Goal: Check status: Check status

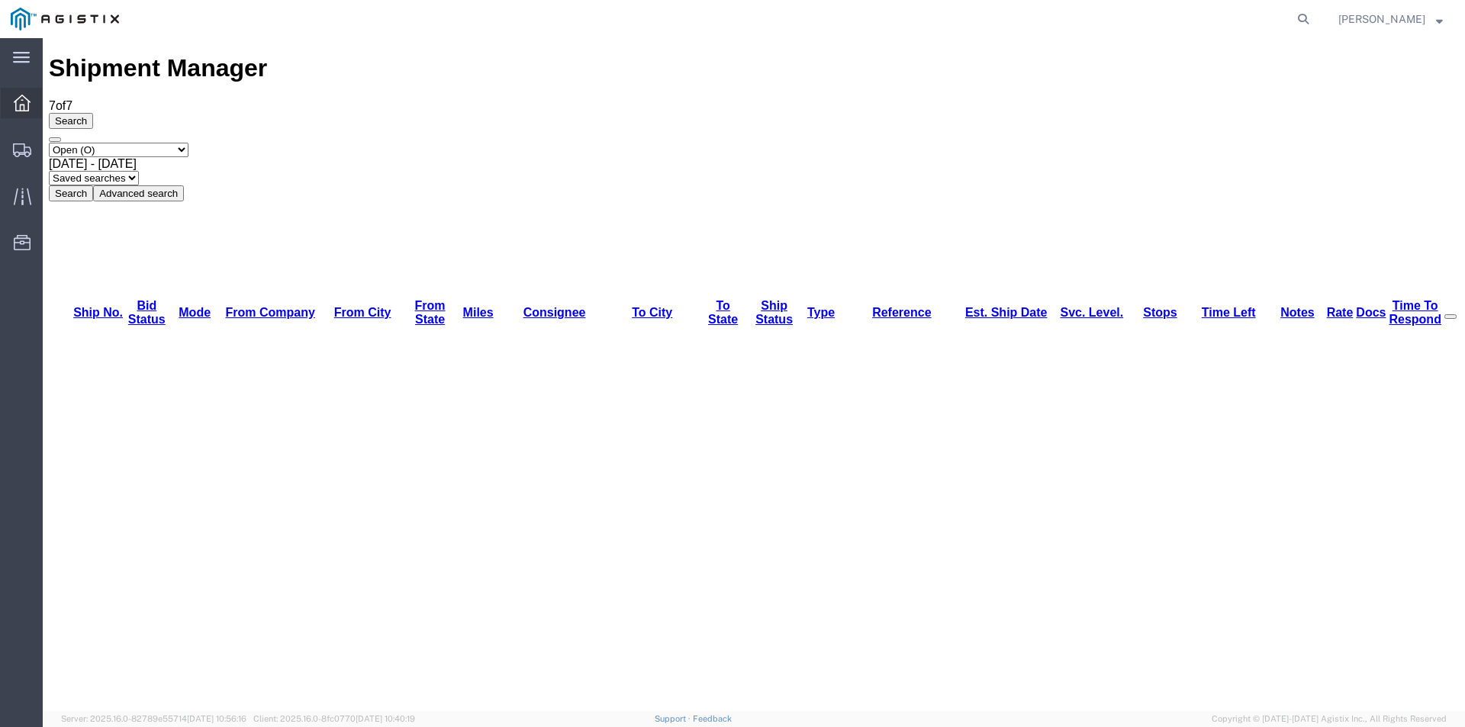
click at [2, 92] on div at bounding box center [22, 103] width 43 height 31
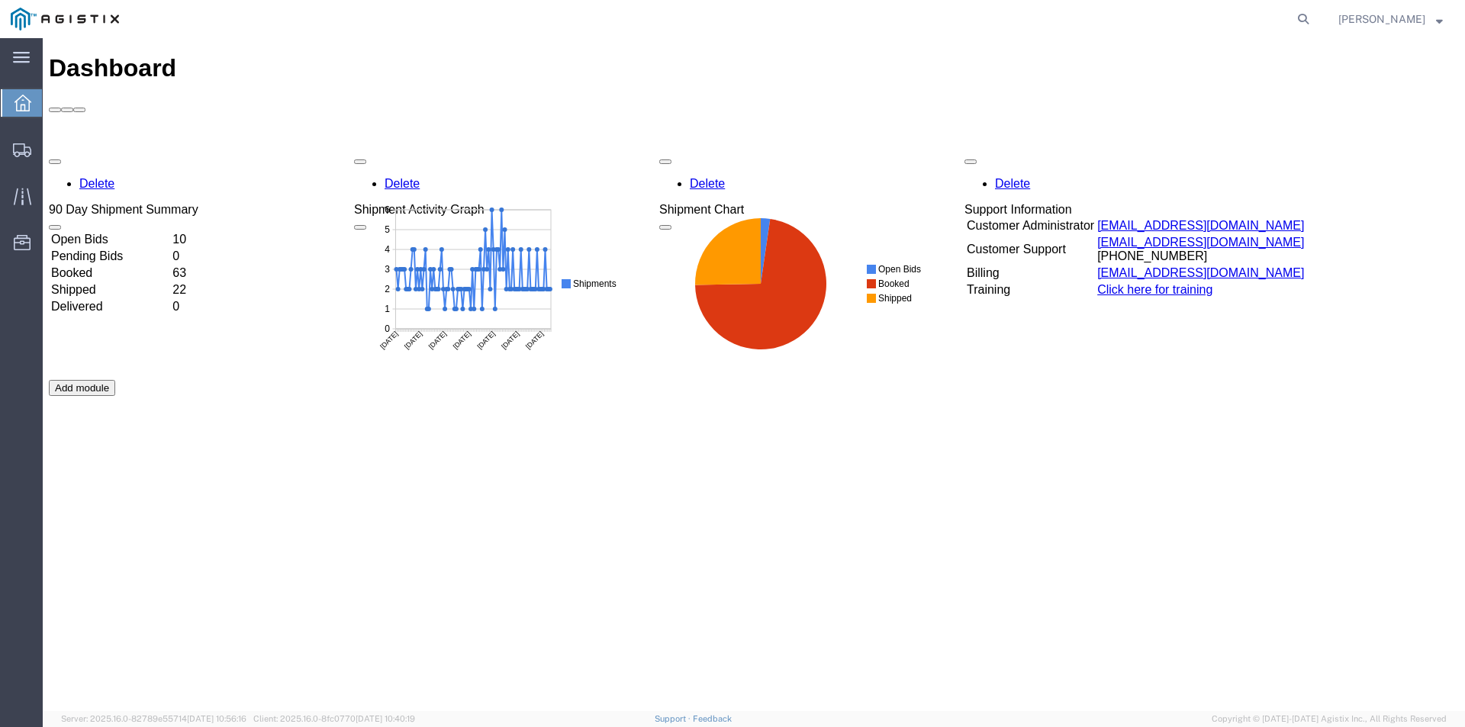
click at [196, 232] on td "10" at bounding box center [184, 239] width 24 height 15
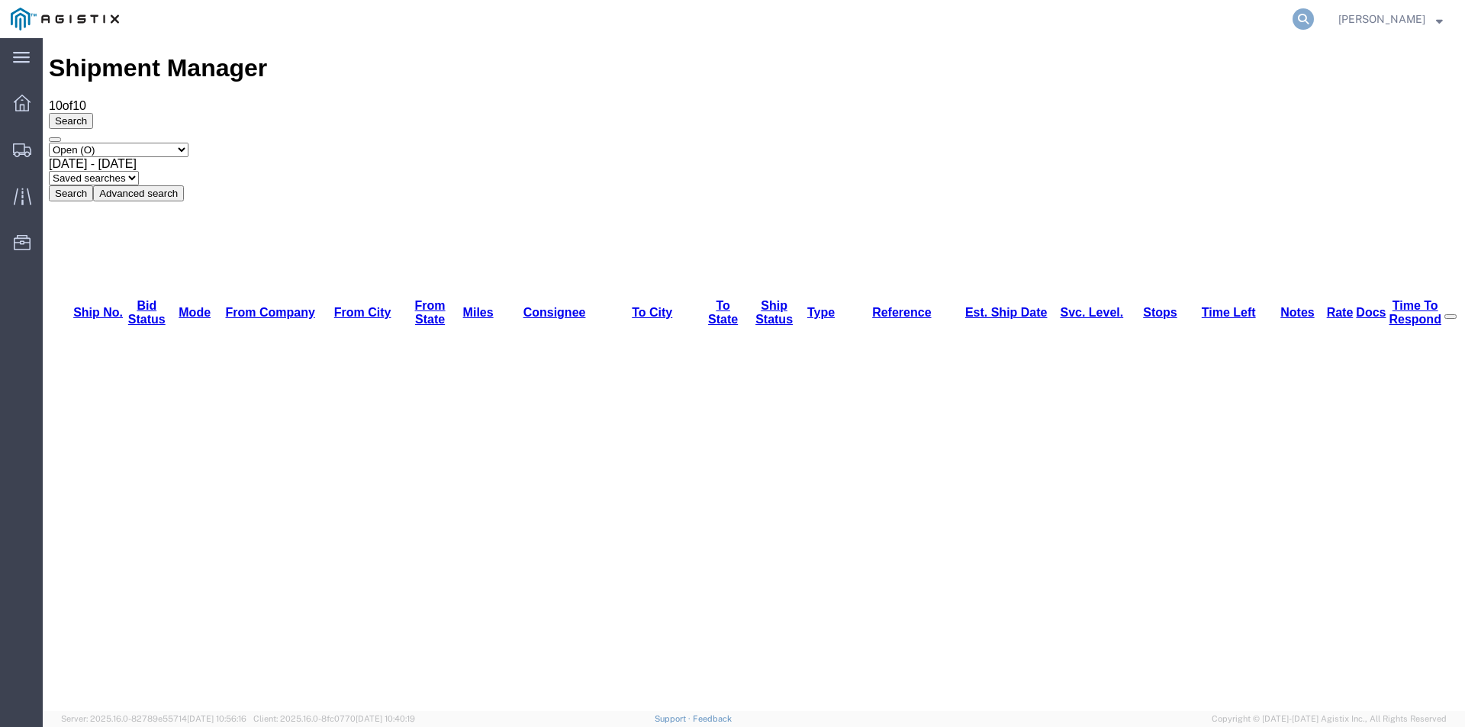
click at [1314, 15] on icon at bounding box center [1303, 18] width 21 height 21
click at [1117, 23] on input "search" at bounding box center [1061, 19] width 464 height 37
paste input "56455017"
type input "56455017"
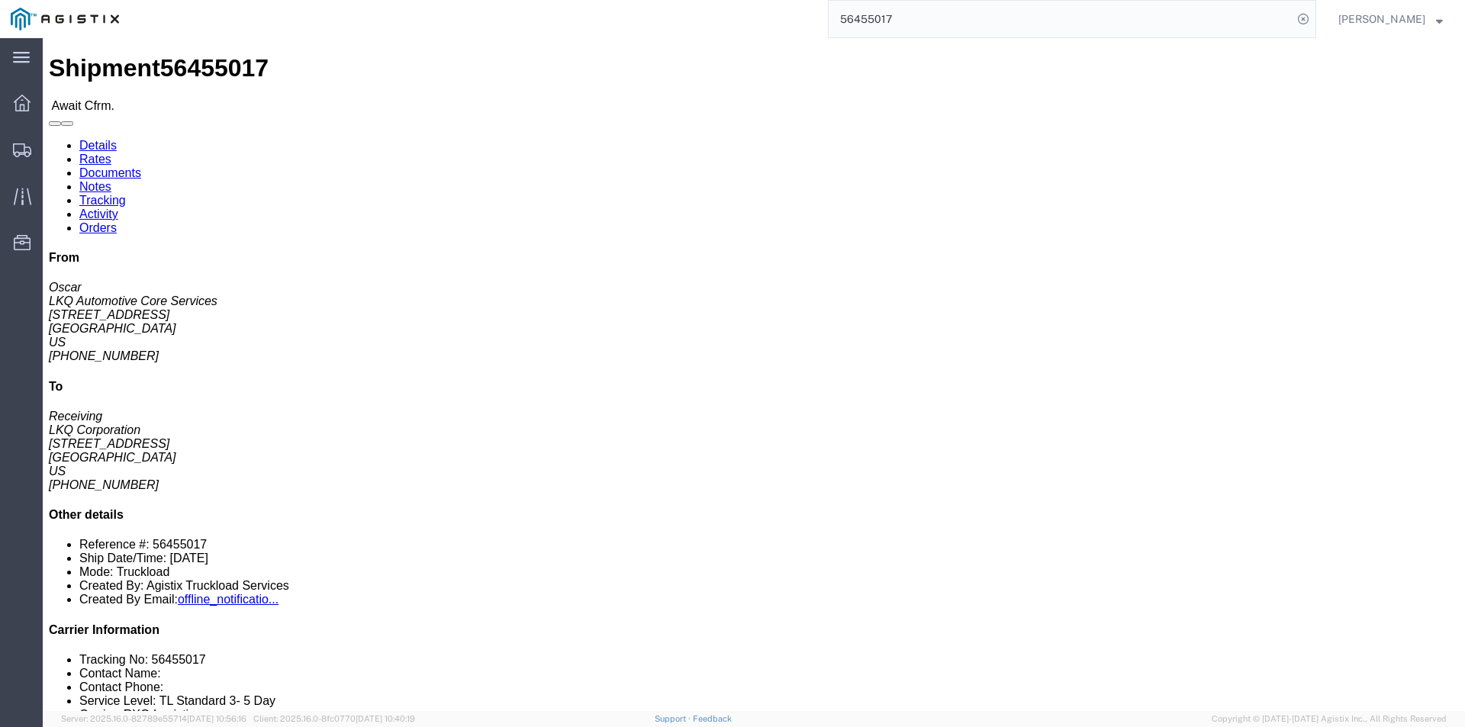
click link "Rates"
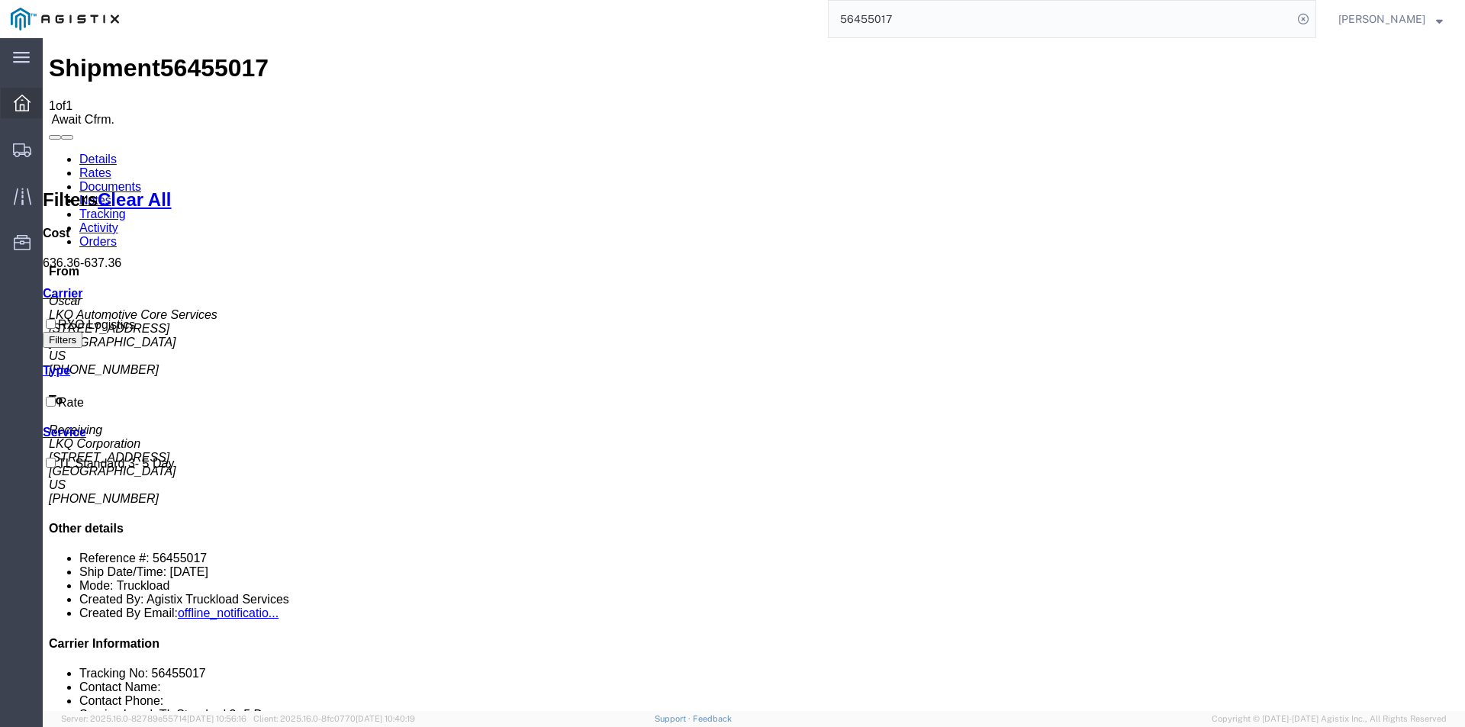
click at [34, 105] on div at bounding box center [22, 103] width 43 height 31
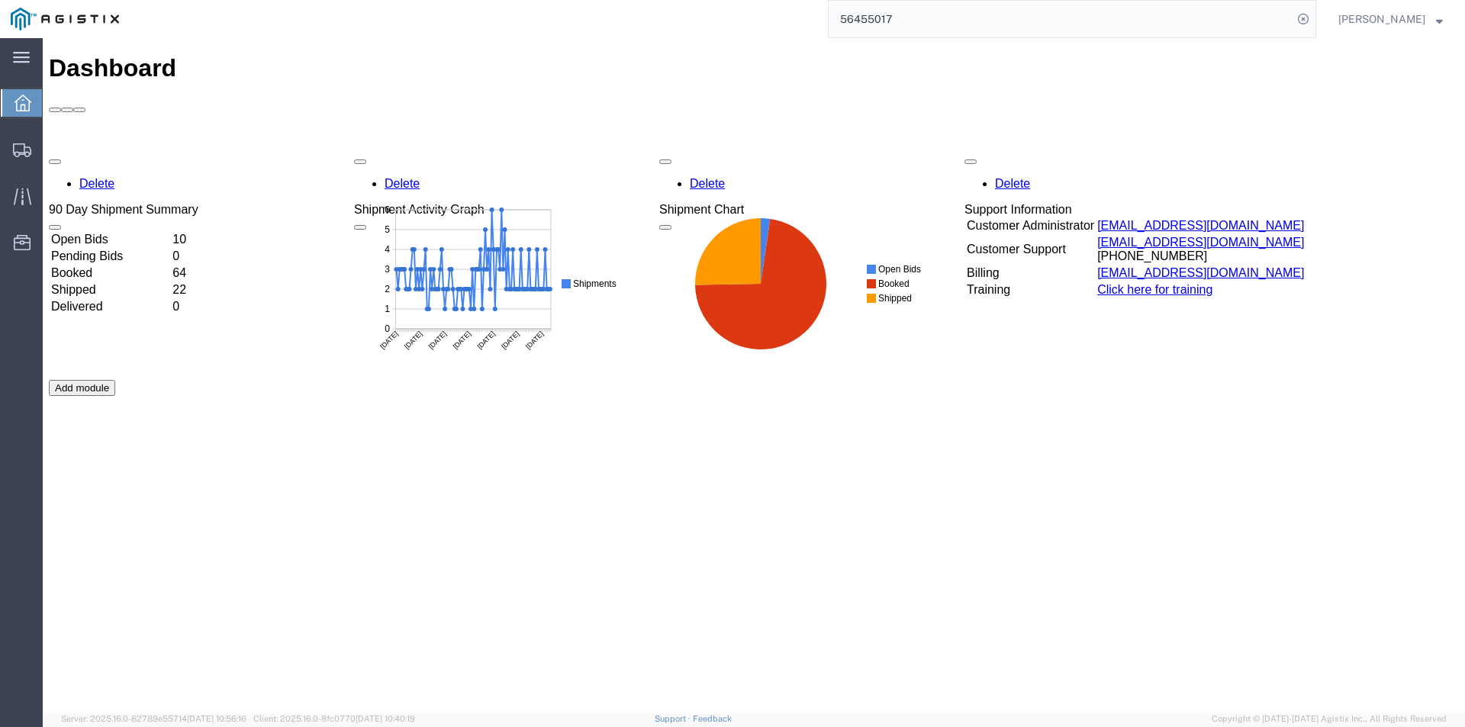
click at [170, 232] on td "Open Bids" at bounding box center [110, 239] width 120 height 15
